Goal: Navigation & Orientation: Find specific page/section

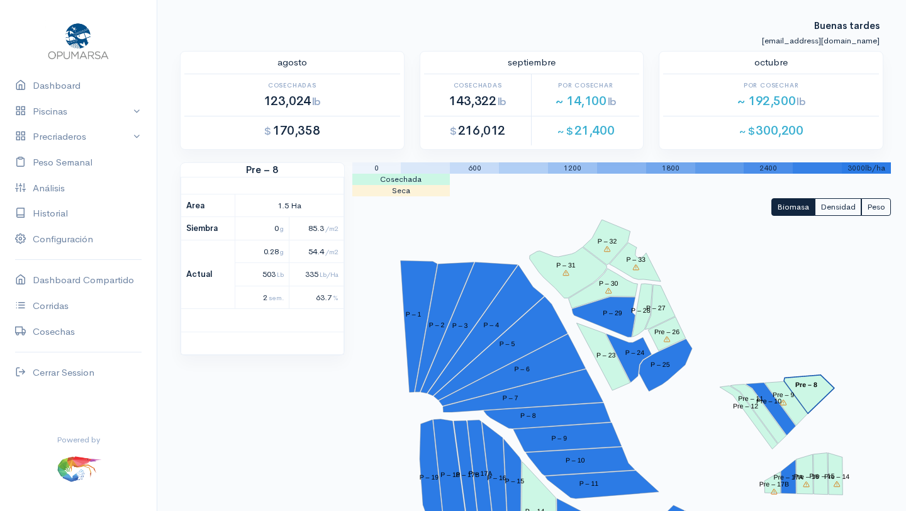
scroll to position [310, 0]
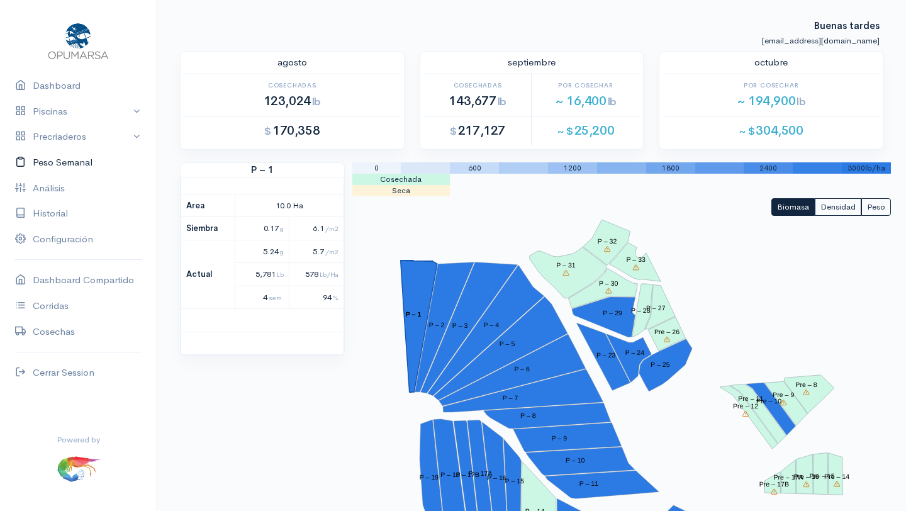
click at [58, 162] on link "Peso Semanal" at bounding box center [78, 163] width 157 height 26
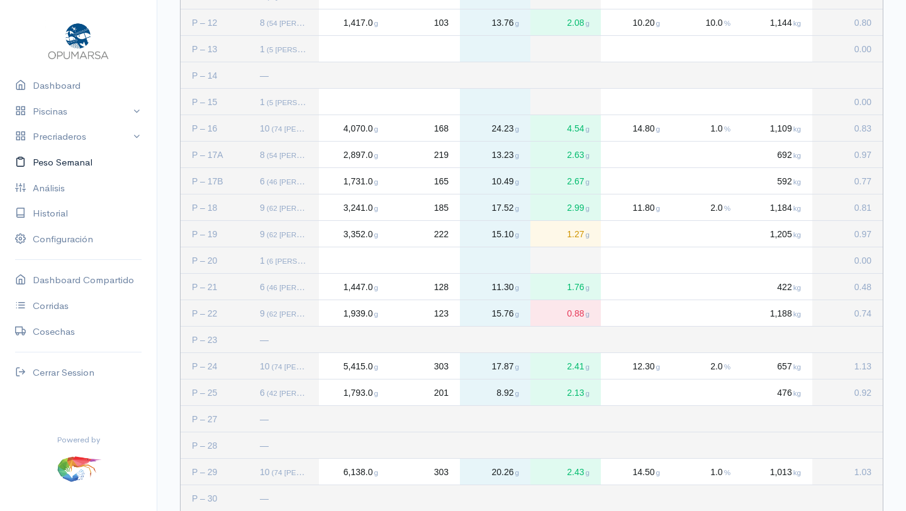
scroll to position [529, 0]
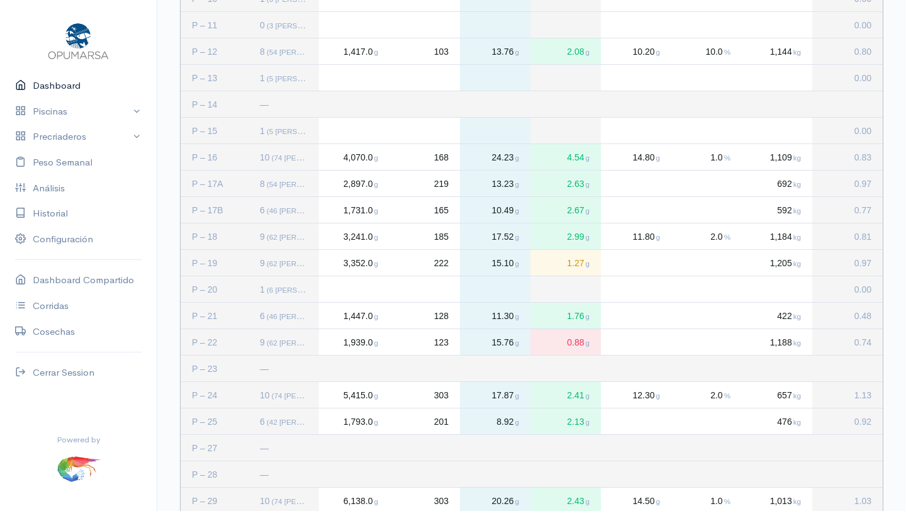
click at [55, 86] on link "Dashboard" at bounding box center [78, 86] width 157 height 26
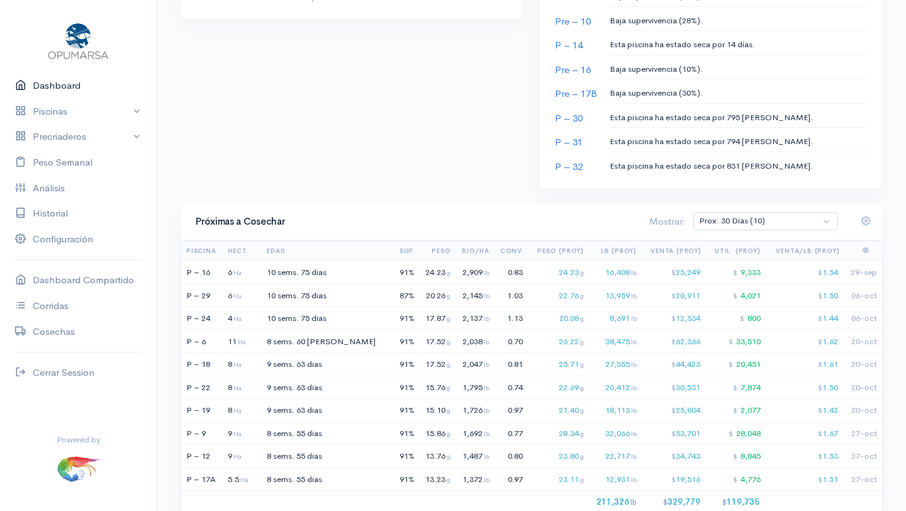
scroll to position [681, 0]
